Goal: Transaction & Acquisition: Download file/media

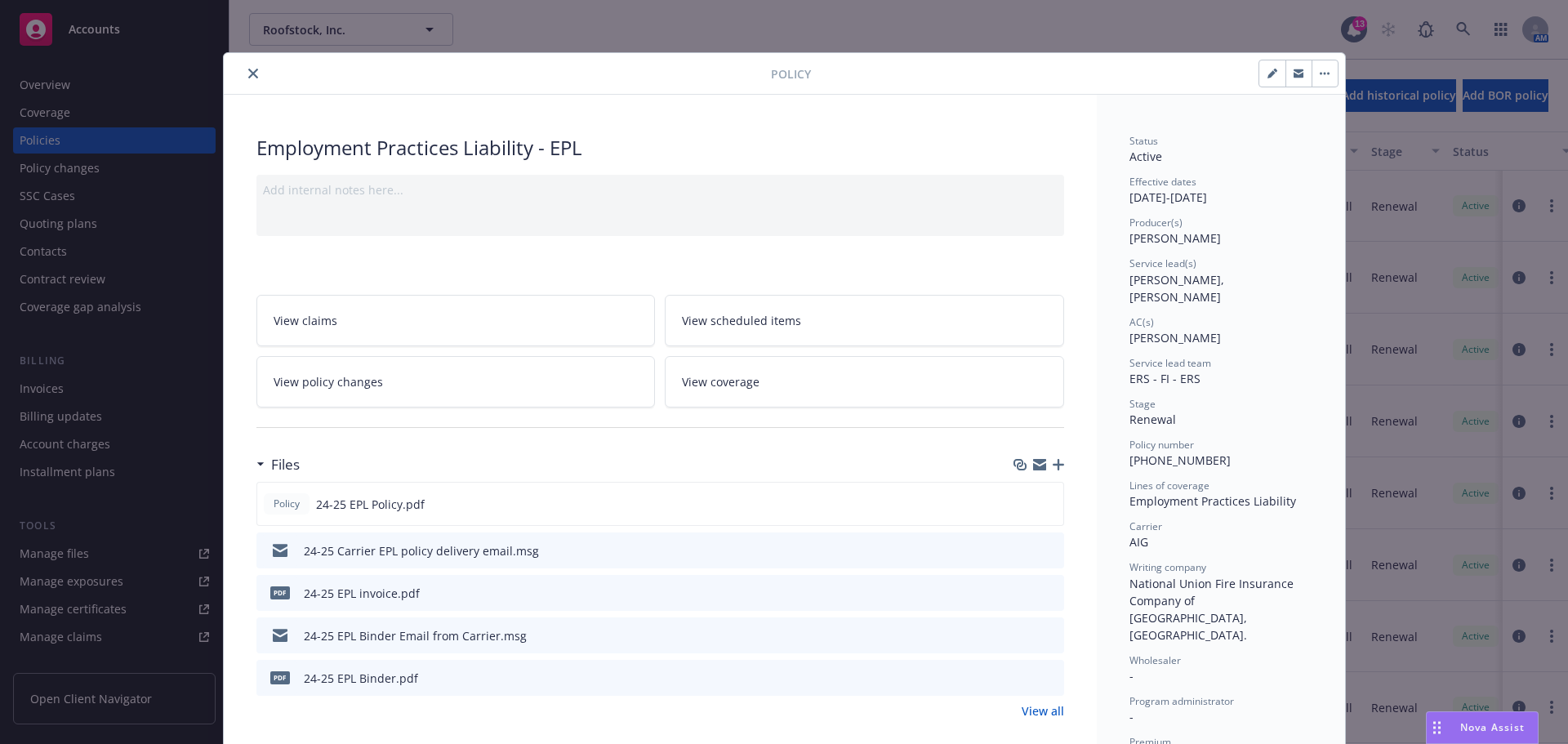
click at [243, 75] on button "close" at bounding box center [252, 73] width 19 height 19
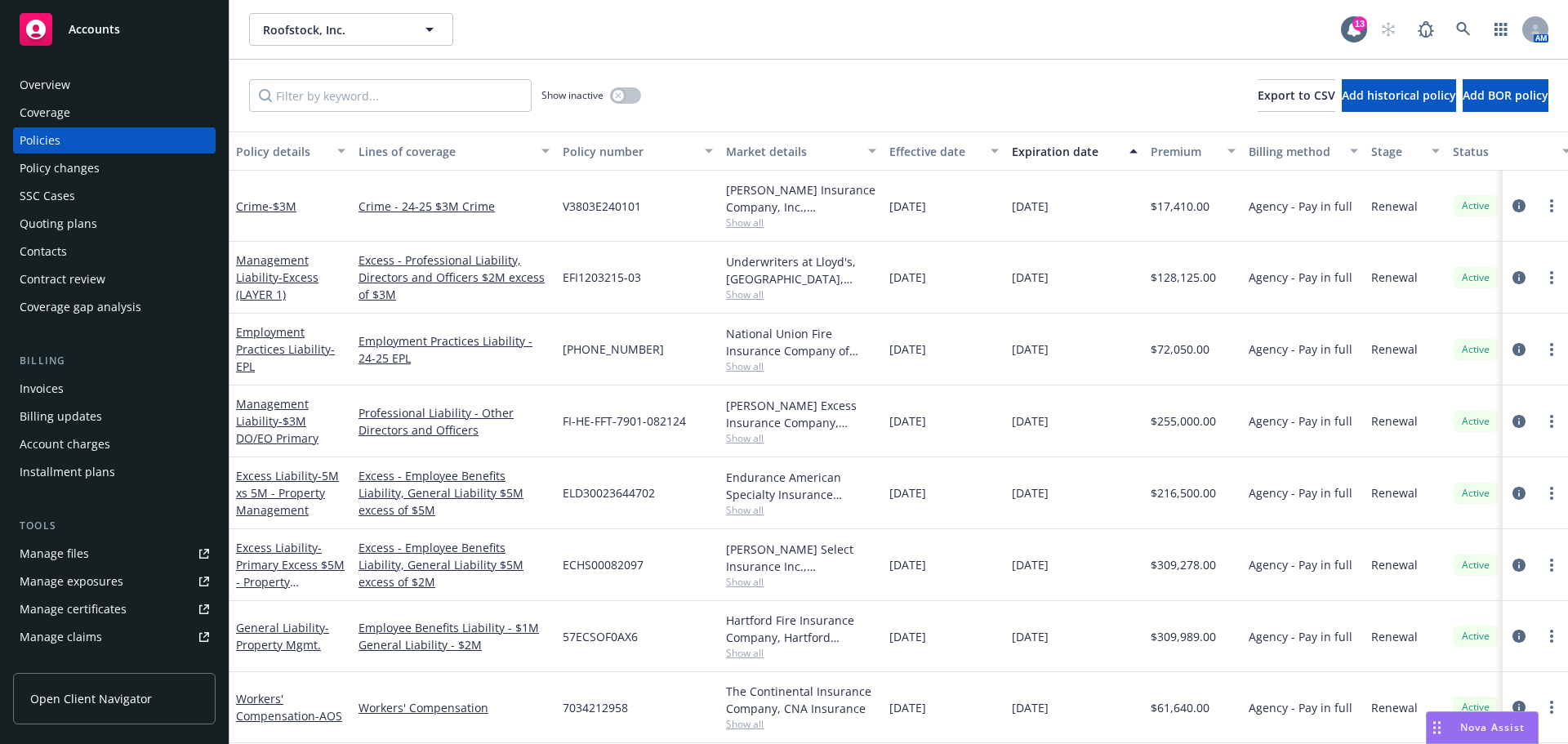
click at [78, 23] on span "Accounts" at bounding box center [94, 29] width 52 height 13
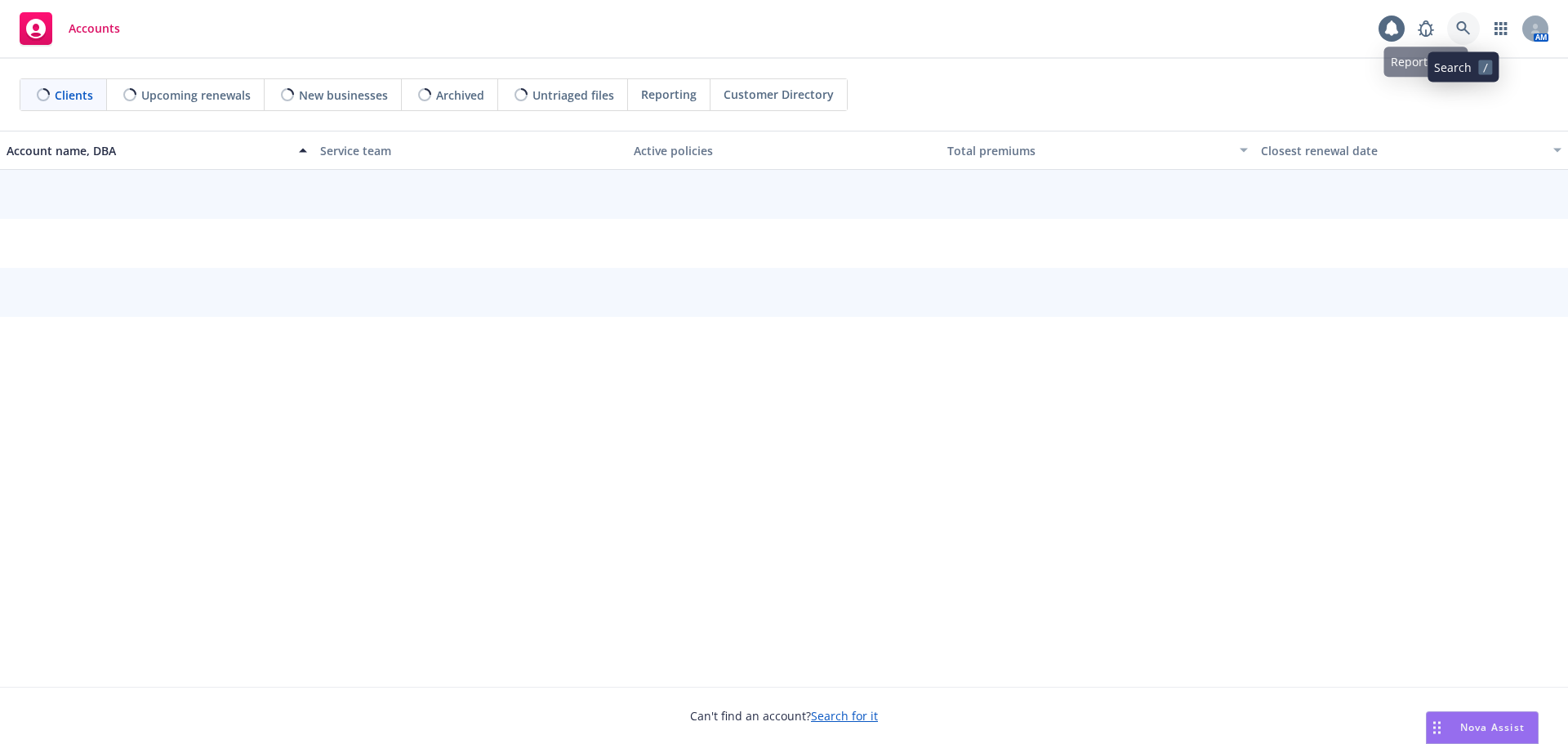
click at [1464, 33] on icon at bounding box center [1464, 28] width 15 height 15
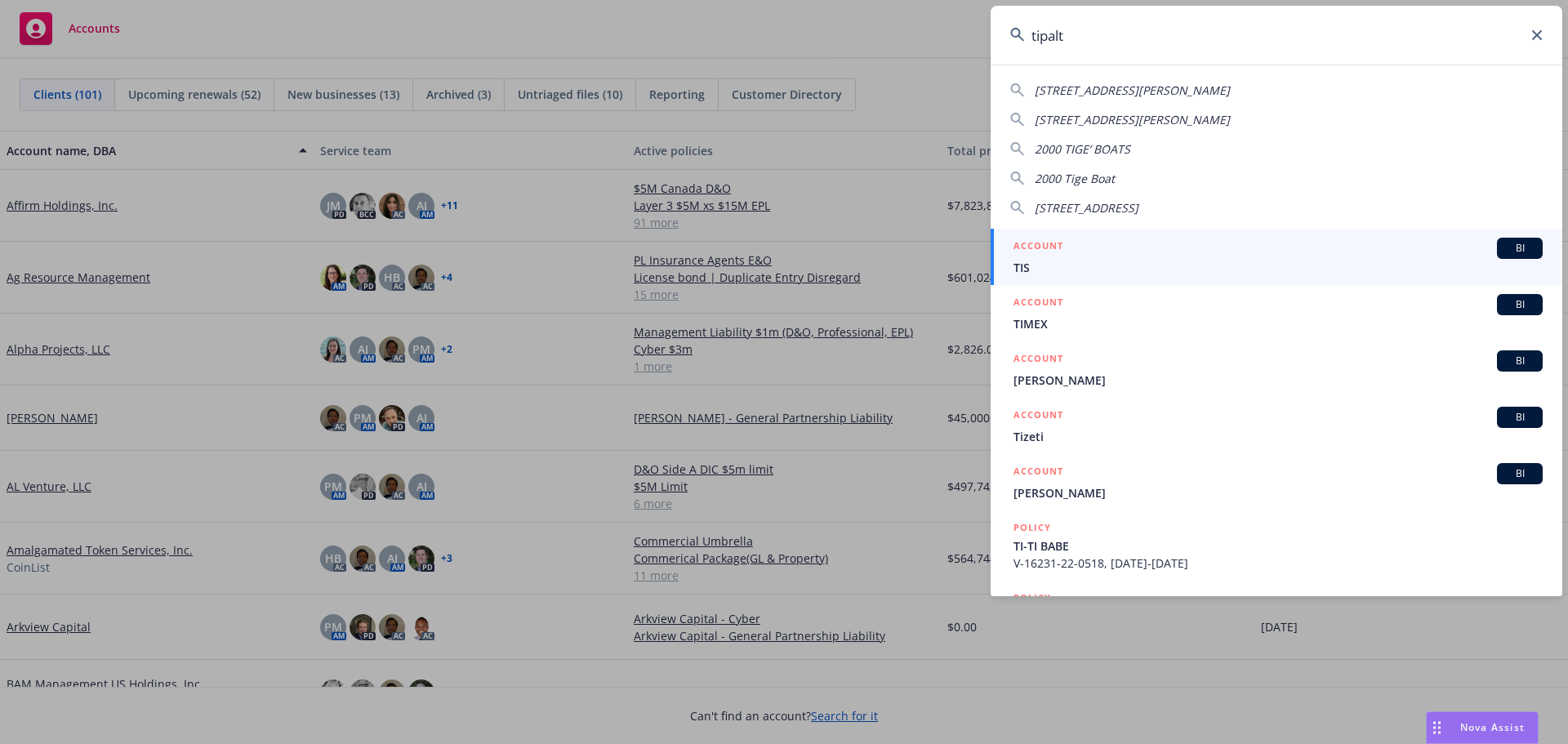
type input "tipalti"
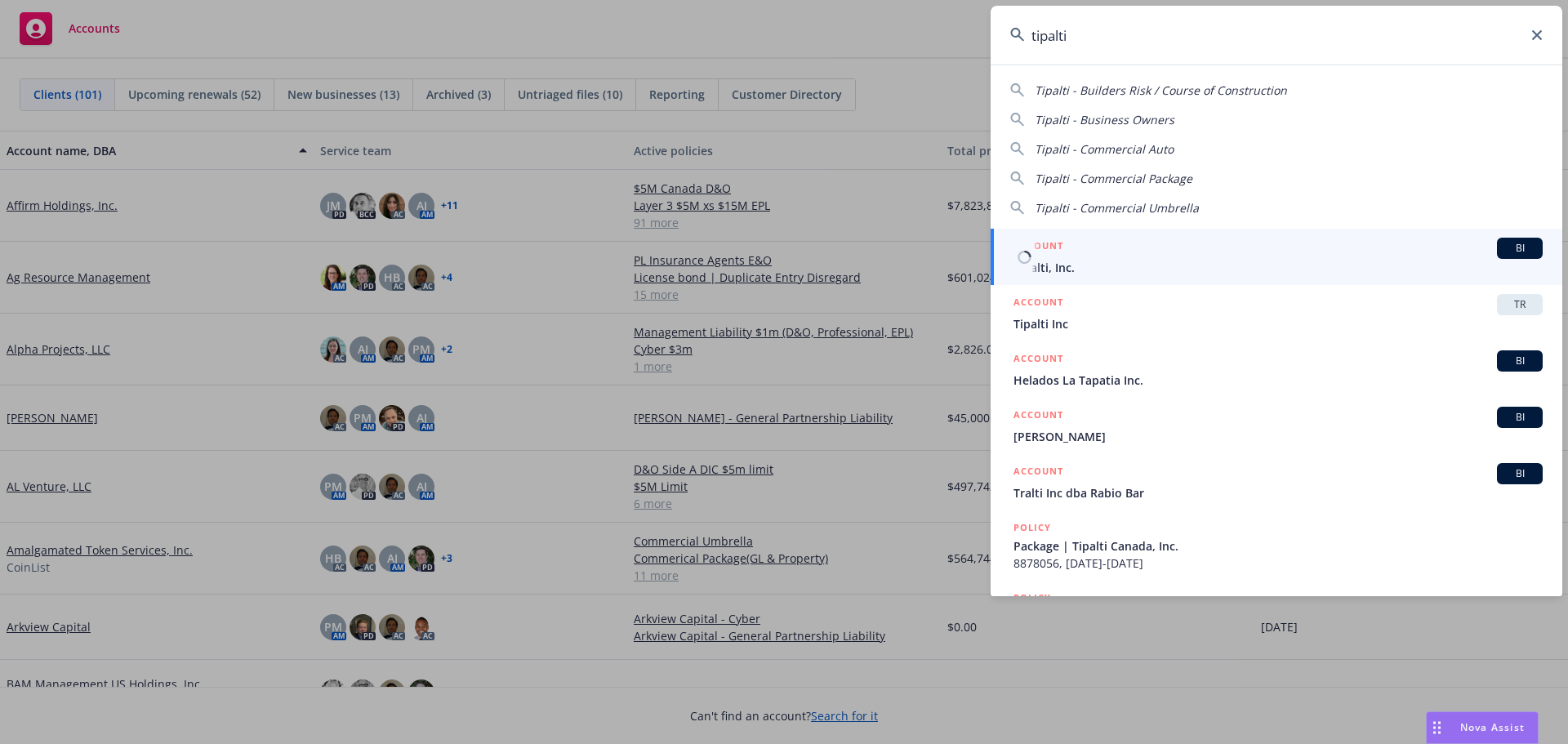
click at [1087, 256] on div "ACCOUNT BI" at bounding box center [1278, 247] width 529 height 21
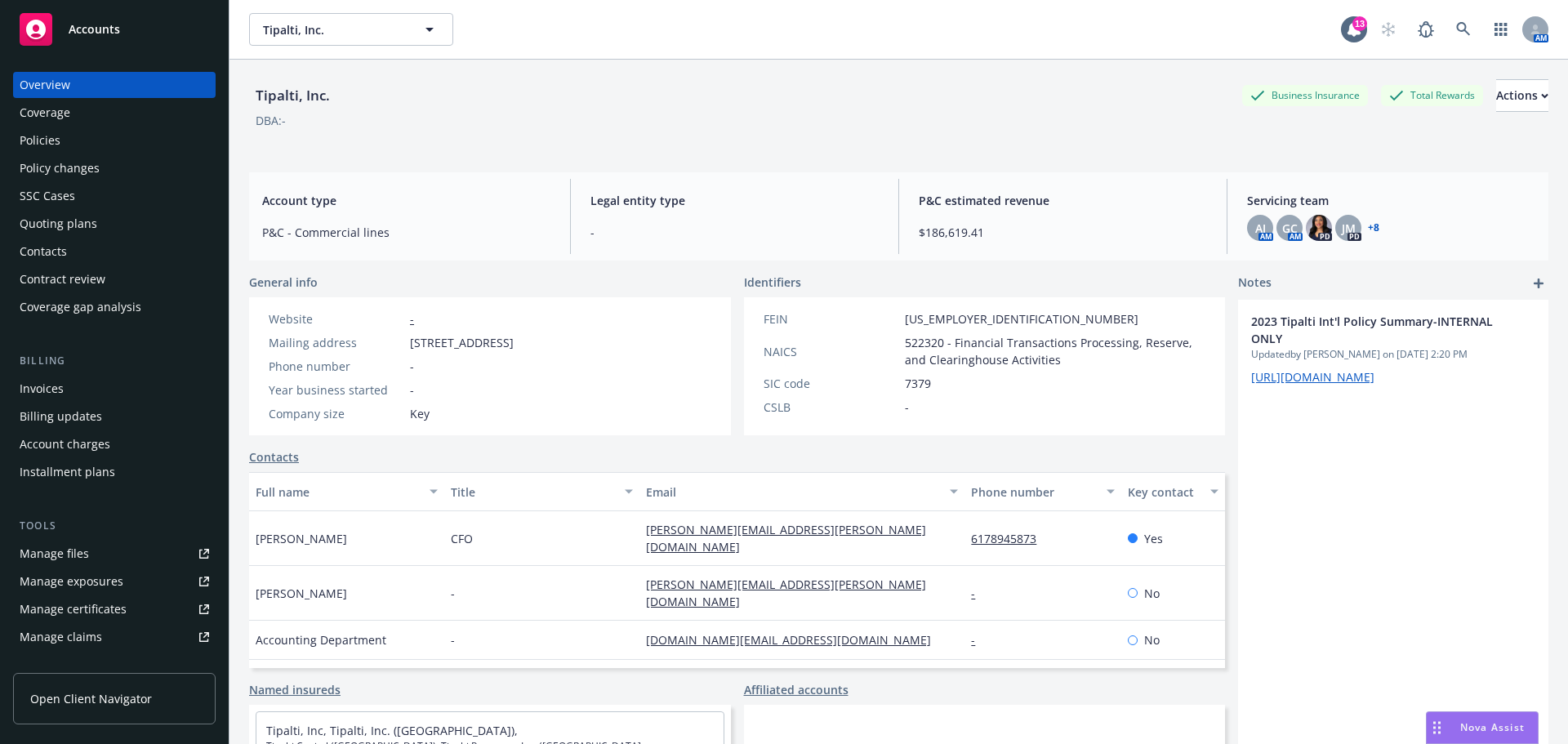
click at [18, 147] on link "Policies" at bounding box center [115, 140] width 202 height 26
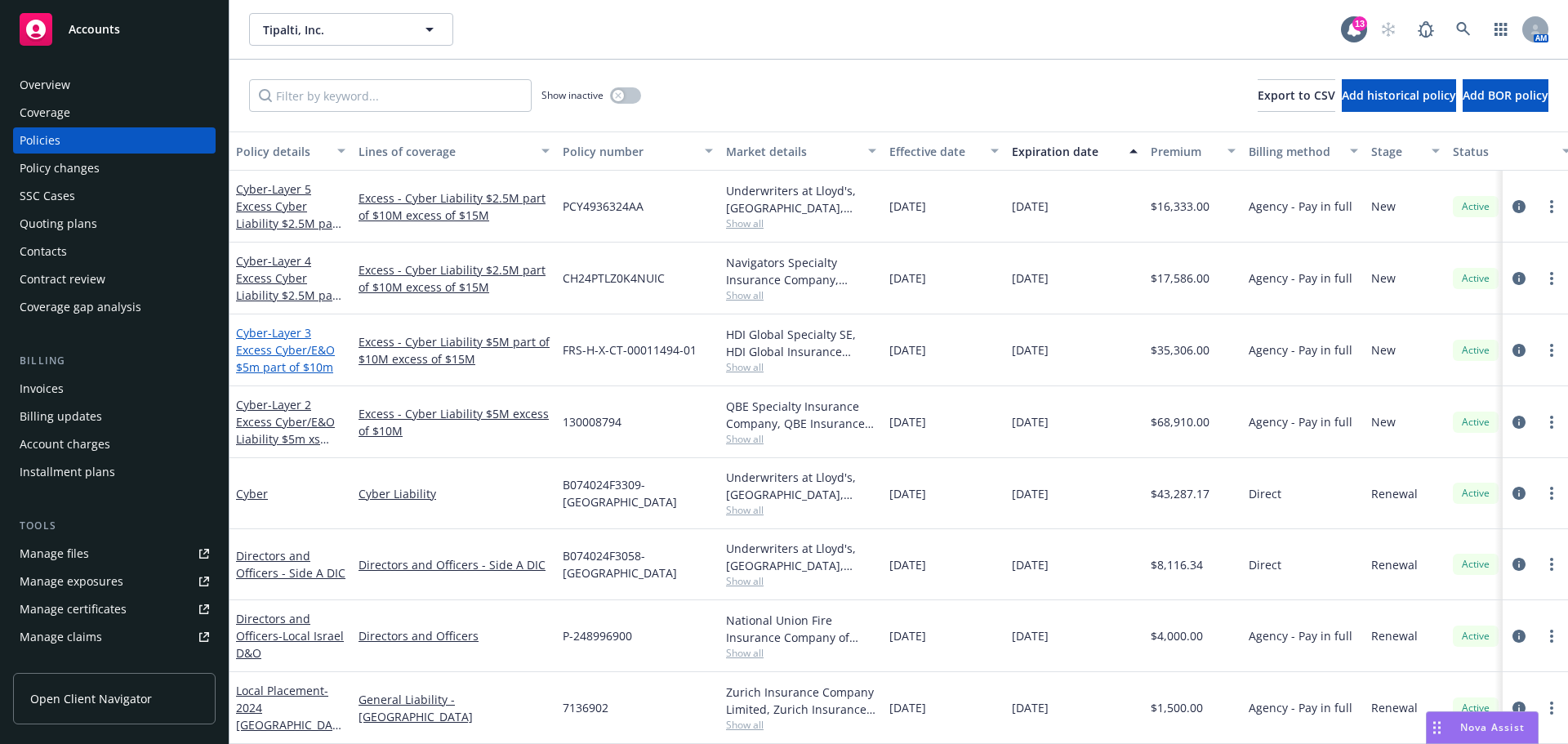
click at [290, 356] on span "- Layer 3 Excess Cyber/E&O $5m part of $10m" at bounding box center [285, 350] width 99 height 50
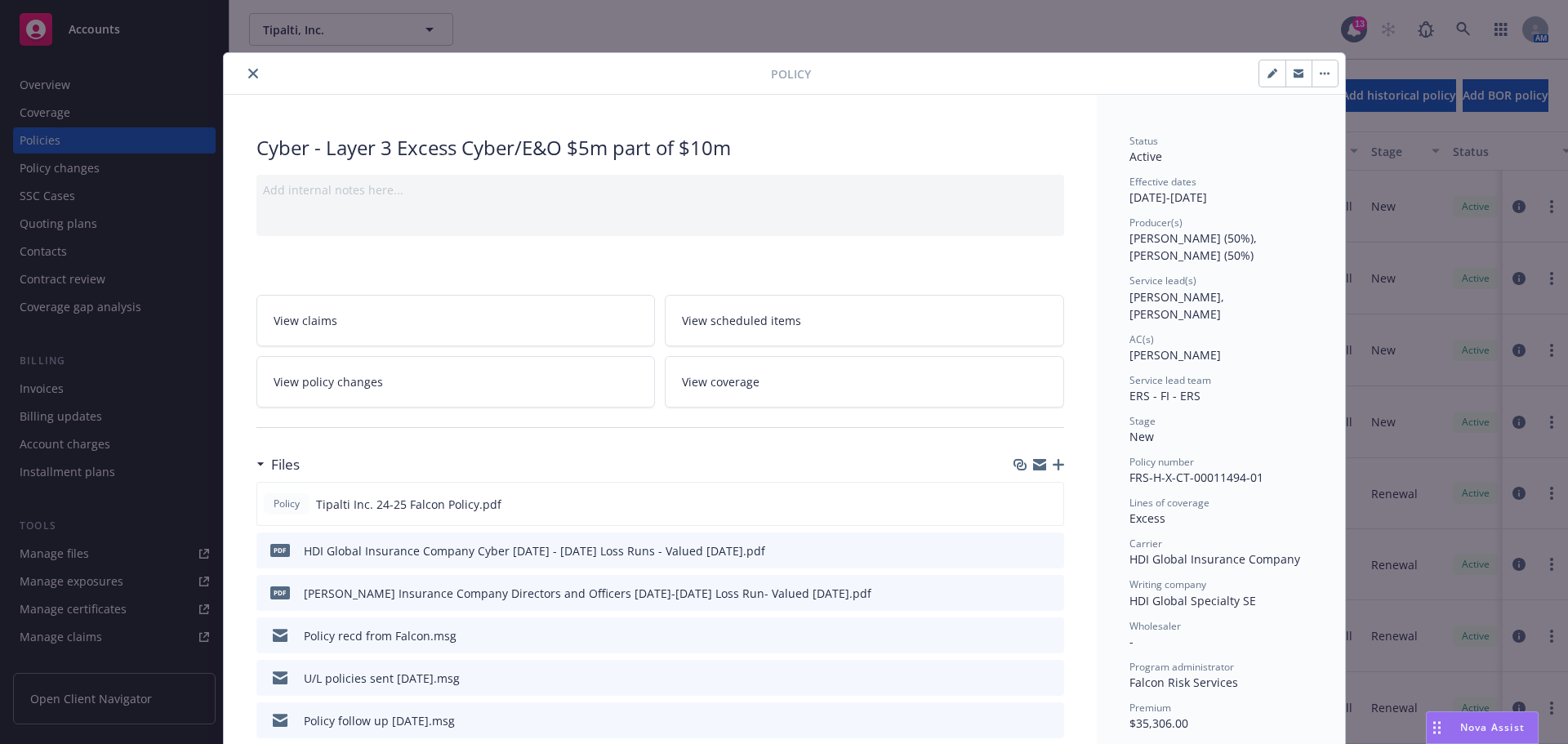
click at [248, 74] on icon "close" at bounding box center [253, 74] width 10 height 10
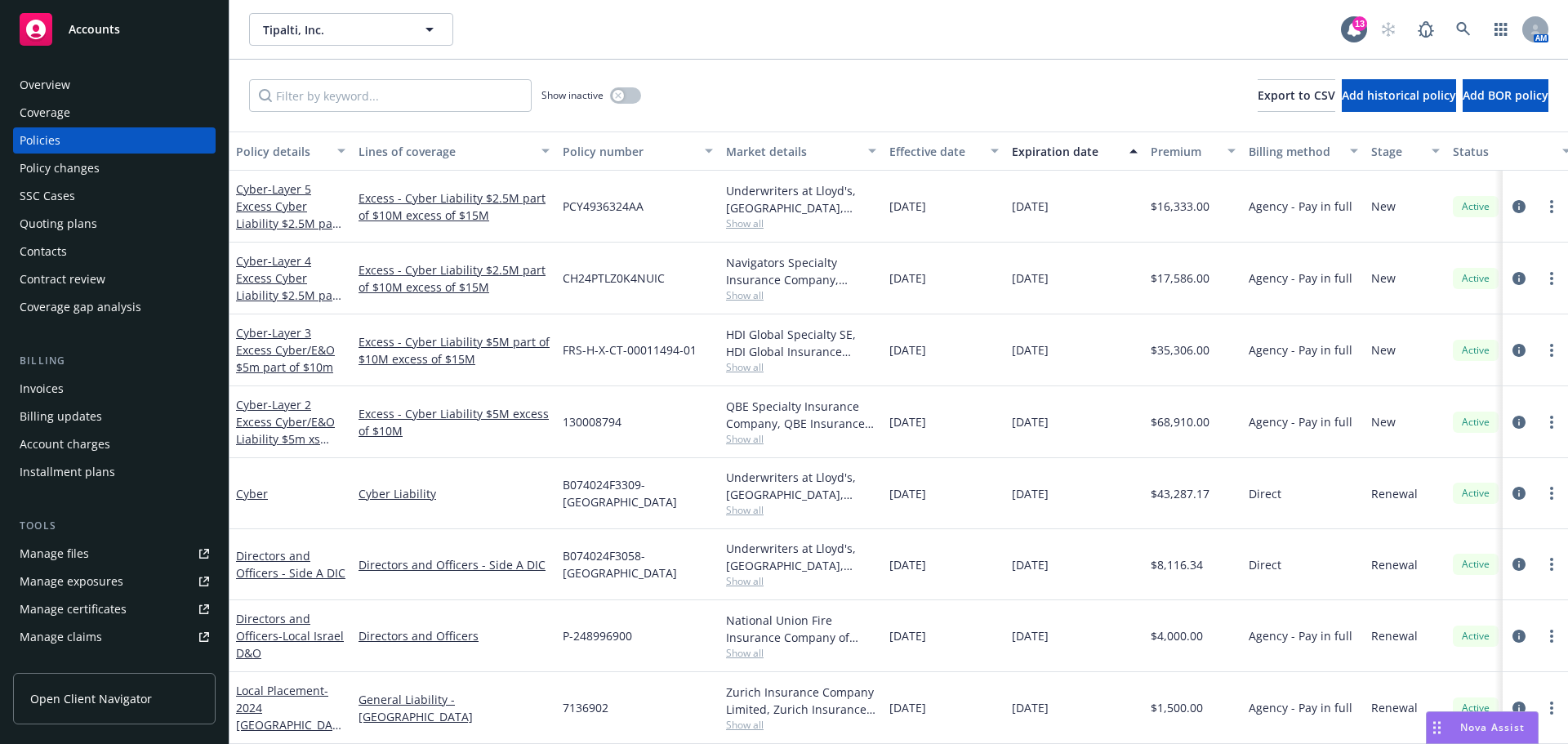
click at [40, 78] on div "Overview" at bounding box center [44, 84] width 51 height 26
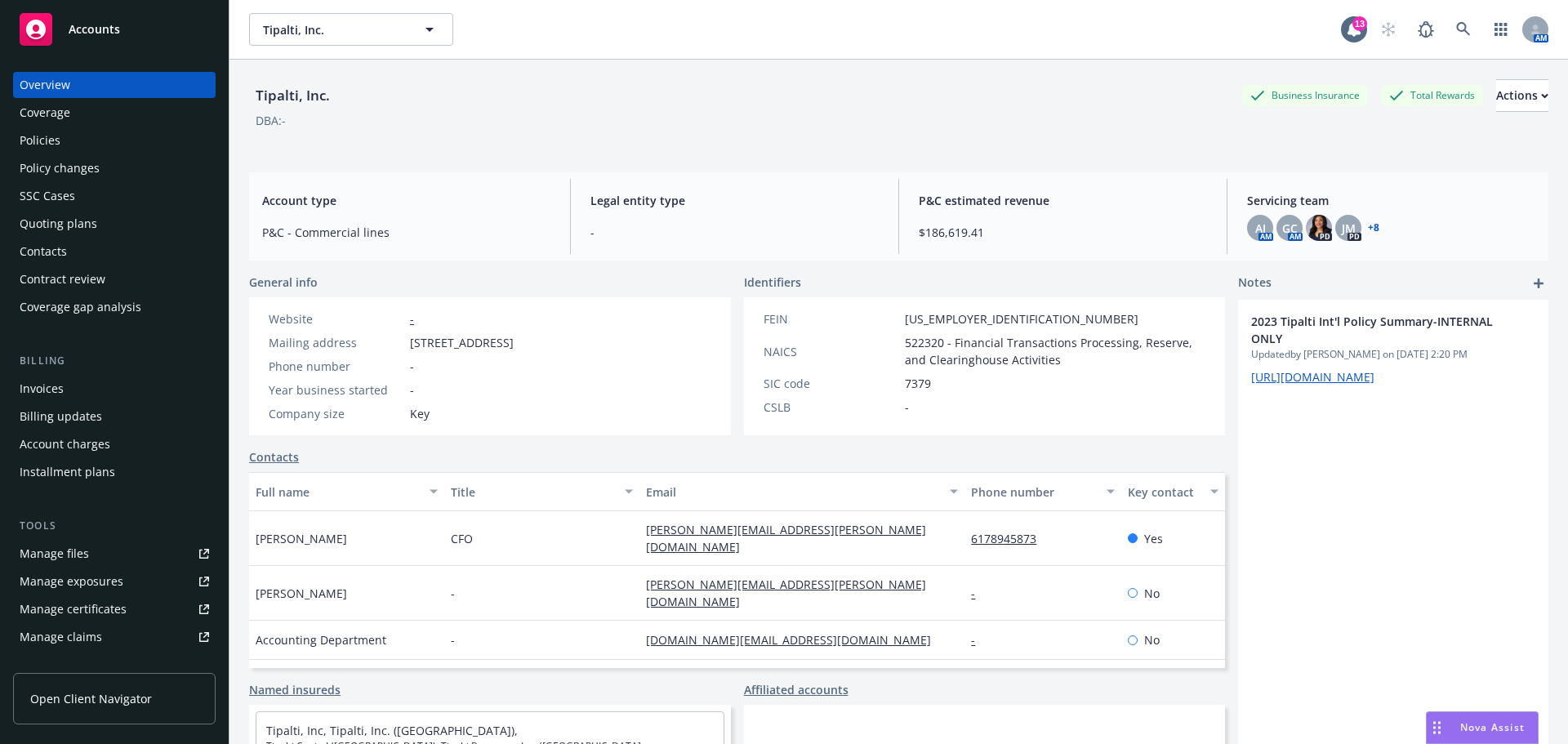
click at [49, 142] on div "Policies" at bounding box center [39, 140] width 41 height 26
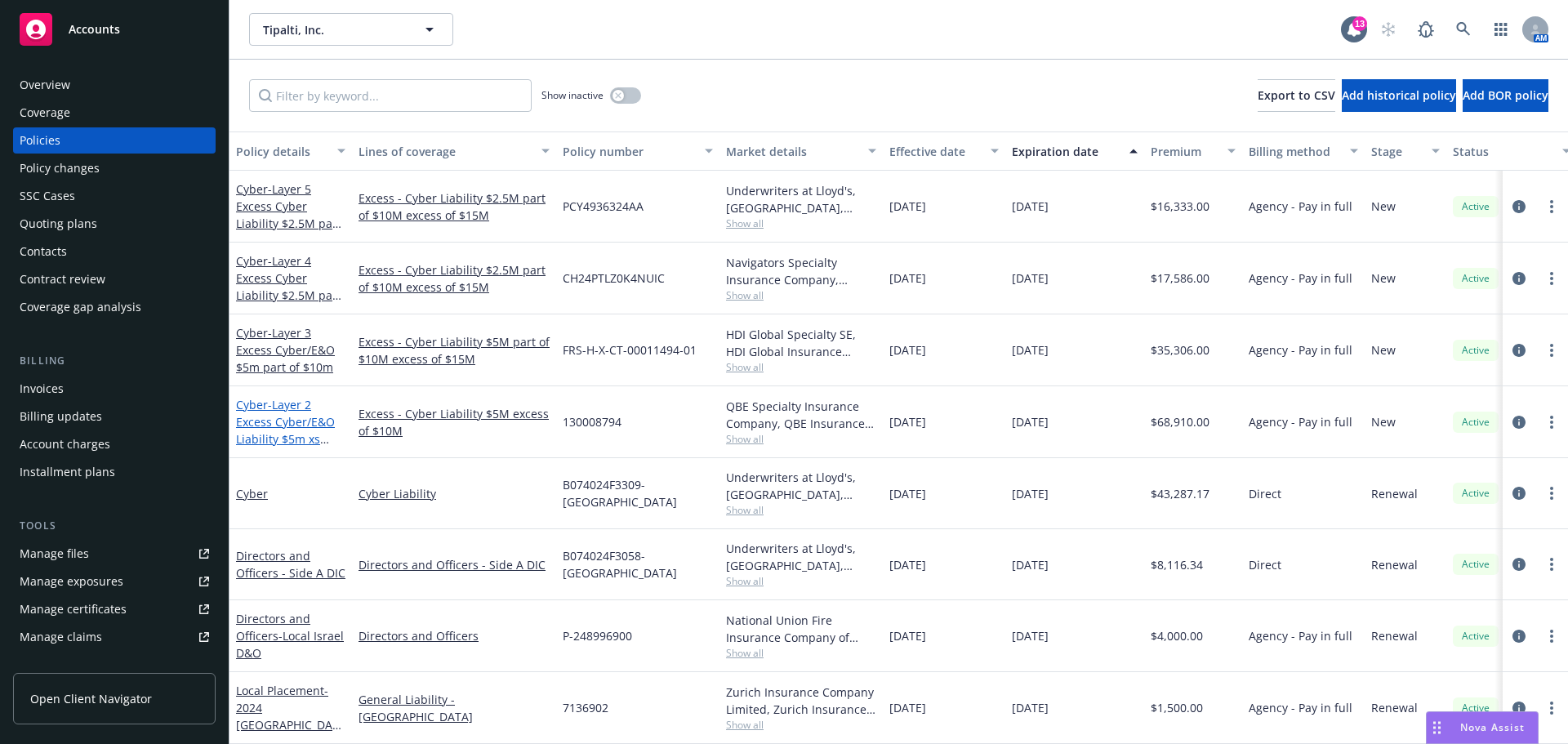
click at [292, 414] on span "- Layer 2 Excess Cyber/E&O Liability $5m xs $10m" at bounding box center [285, 431] width 99 height 67
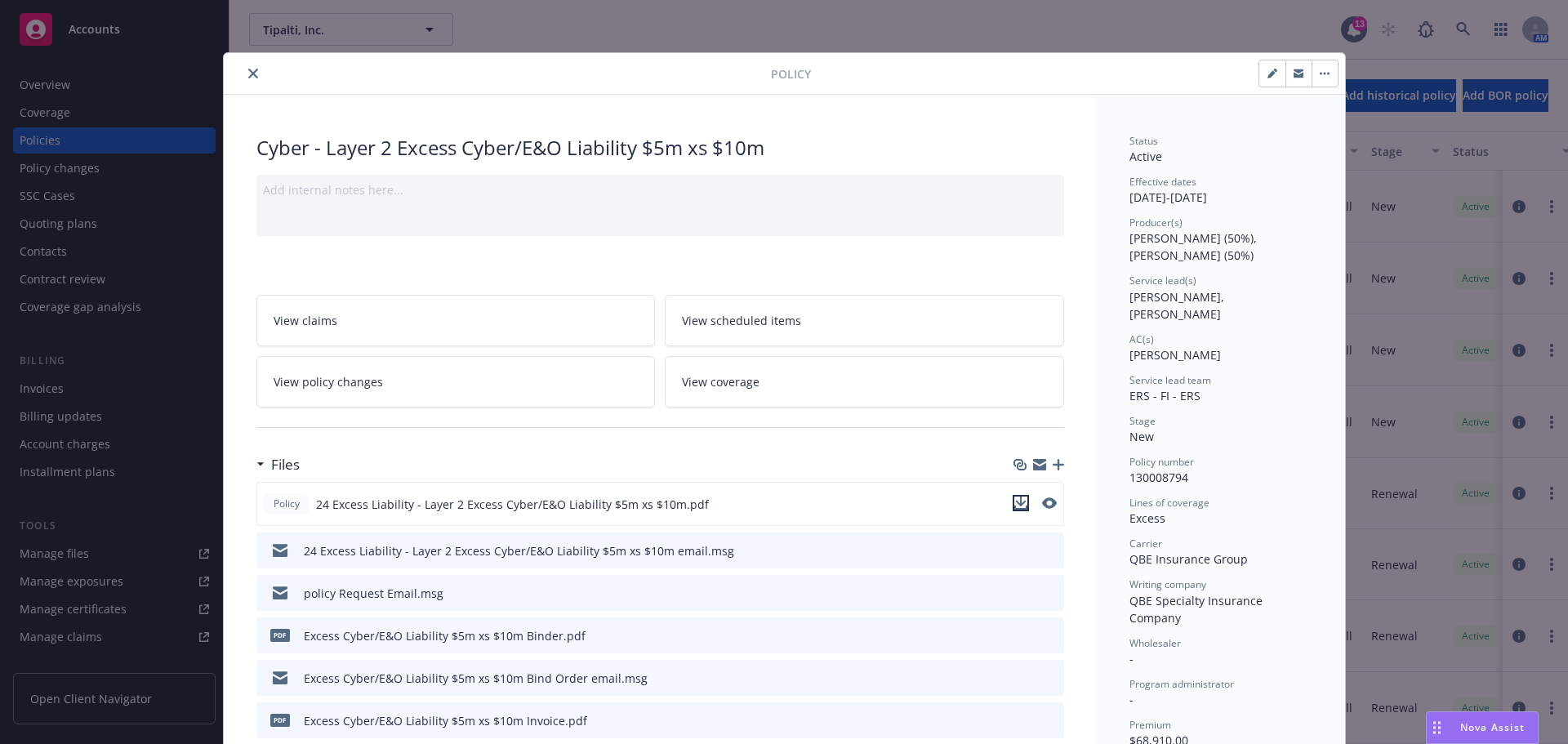
click at [1015, 506] on icon "download file" at bounding box center [1021, 503] width 13 height 13
click at [248, 74] on icon "close" at bounding box center [253, 74] width 10 height 10
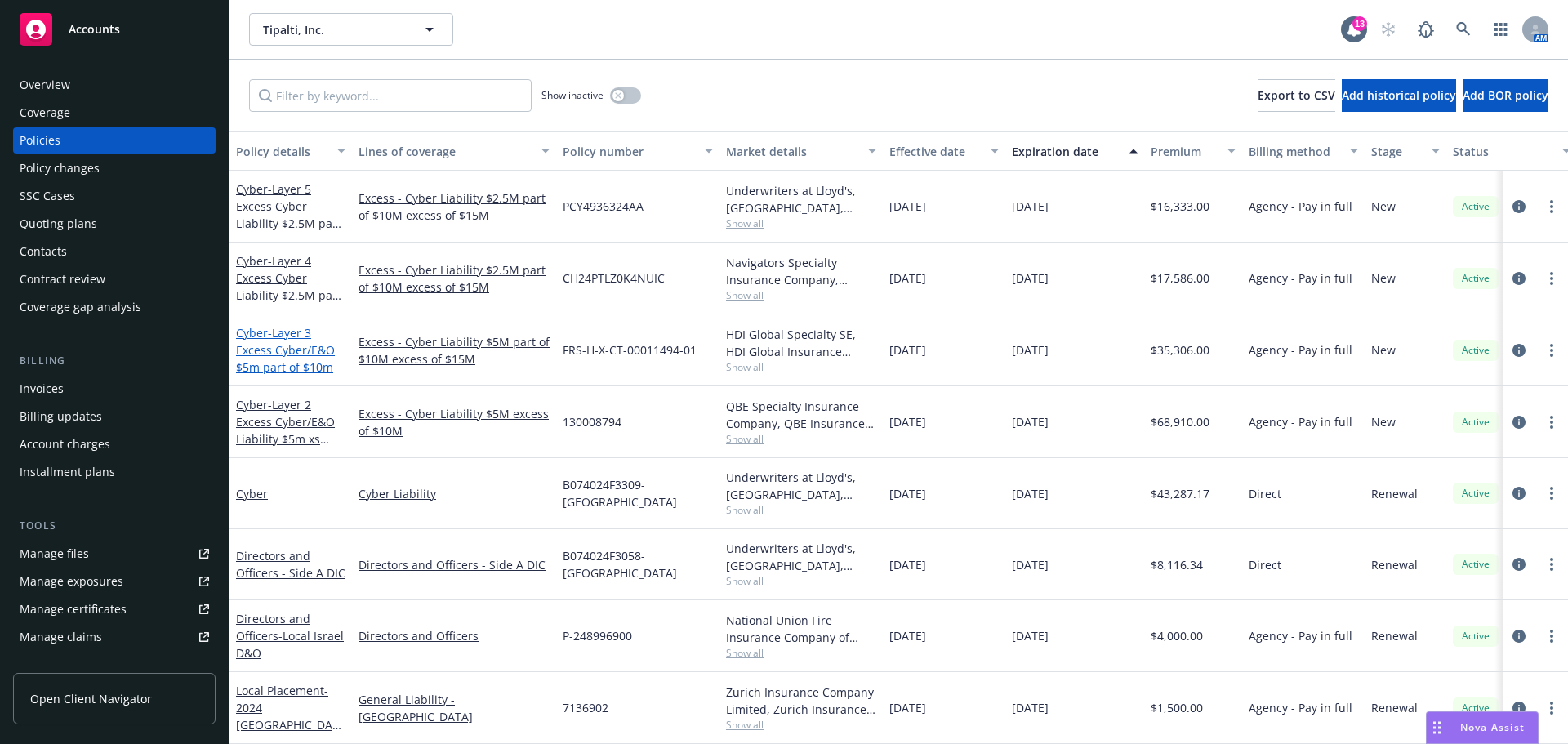
click at [317, 368] on span "- Layer 3 Excess Cyber/E&O $5m part of $10m" at bounding box center [285, 350] width 99 height 50
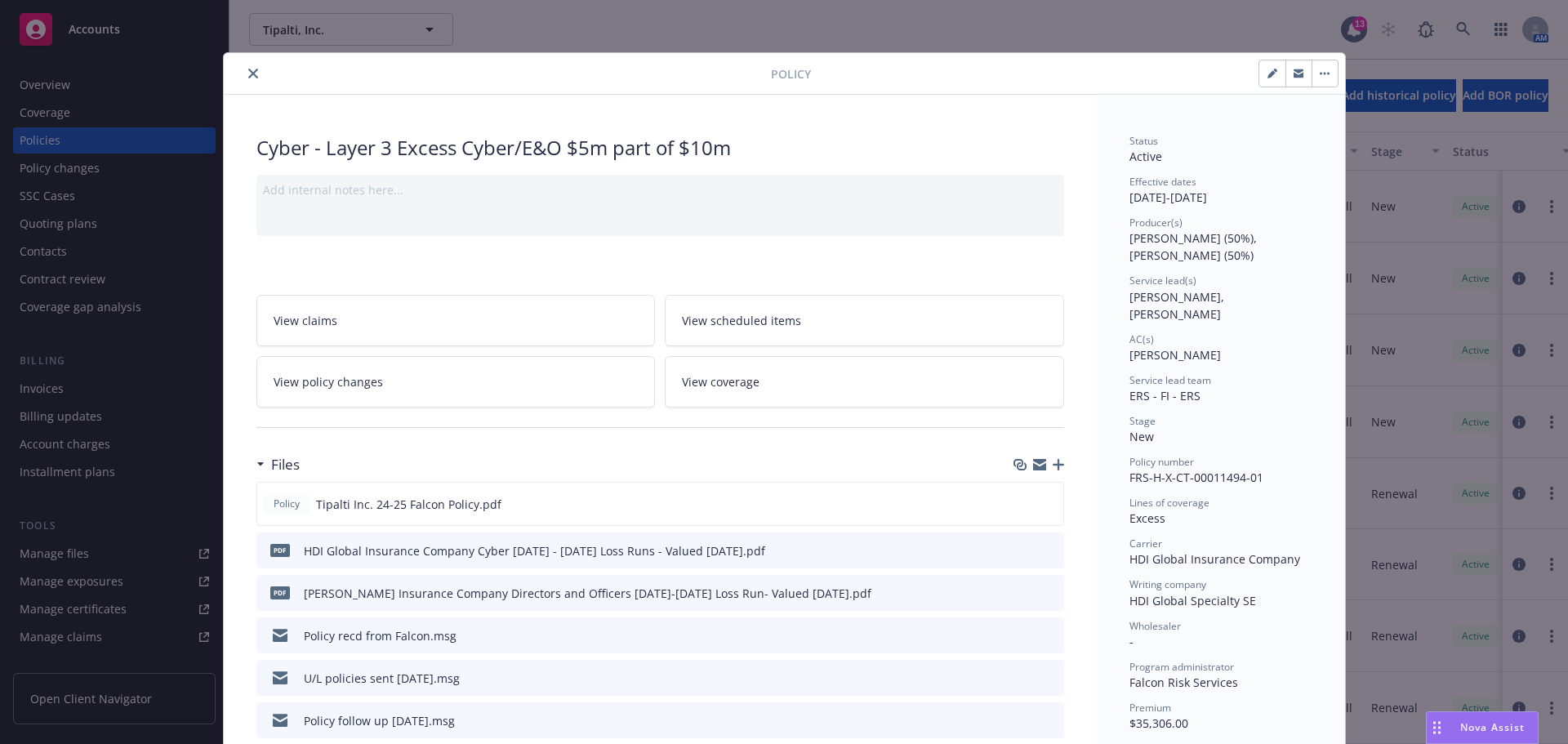
scroll to position [49, 0]
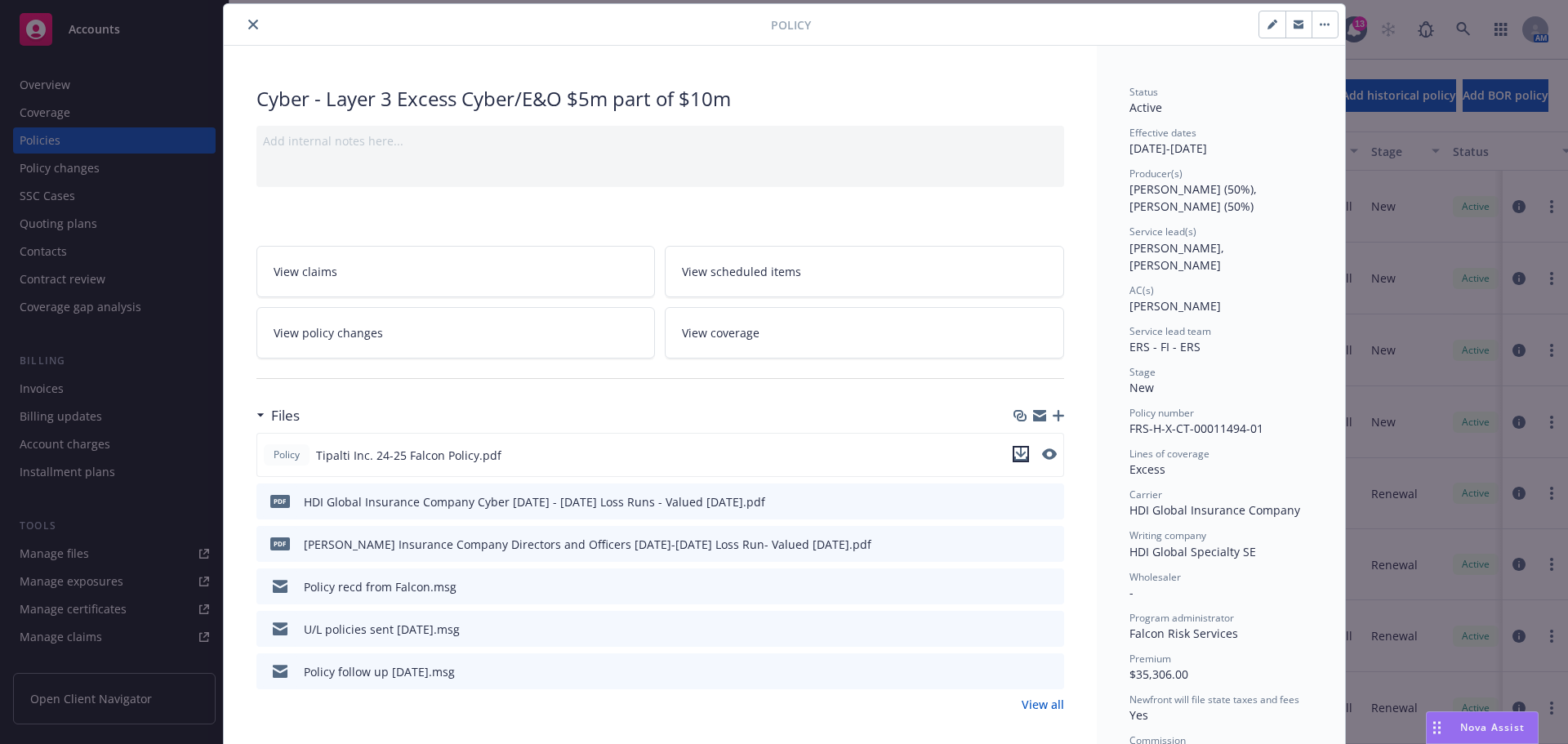
click at [1019, 456] on icon "download file" at bounding box center [1021, 454] width 13 height 13
